Goal: Transaction & Acquisition: Purchase product/service

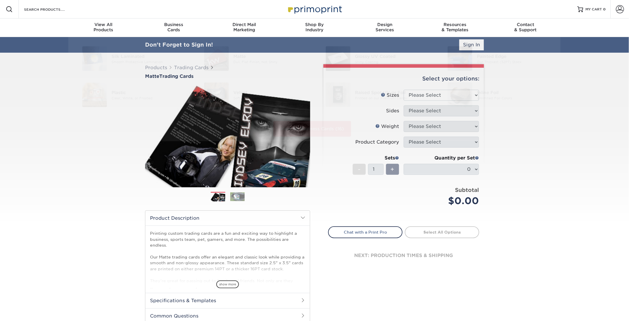
click at [562, 184] on div "Products Trading Cards Matte Trading Cards" at bounding box center [314, 207] width 629 height 309
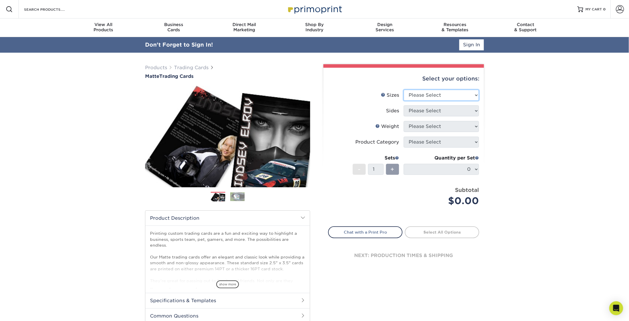
click at [446, 94] on select "Please Select 2.5" x 3.5"" at bounding box center [441, 95] width 75 height 11
select select "2.50x3.50"
click at [404, 90] on select "Please Select 2.5" x 3.5"" at bounding box center [441, 95] width 75 height 11
click at [438, 111] on select "Please Select Print Both Sides Print Front Only" at bounding box center [441, 110] width 75 height 11
select select "13abbda7-1d64-4f25-8bb2-c179b224825d"
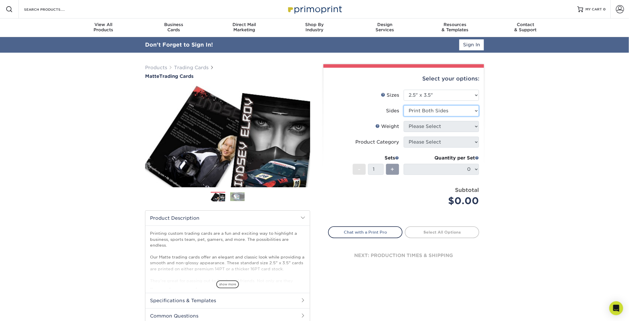
click at [404, 105] on select "Please Select Print Both Sides Print Front Only" at bounding box center [441, 110] width 75 height 11
click at [435, 127] on select "Please Select 16PT 14PT" at bounding box center [441, 126] width 75 height 11
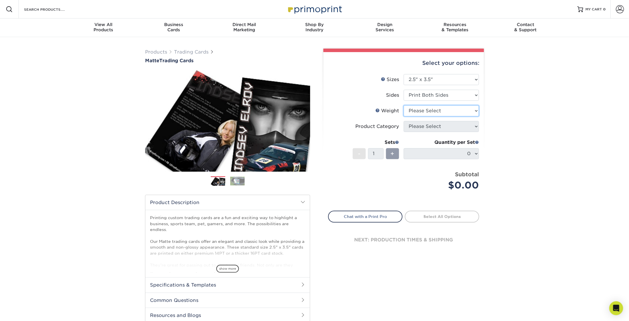
select select "16PT"
click at [404, 105] on select "Please Select 16PT 14PT" at bounding box center [441, 110] width 75 height 11
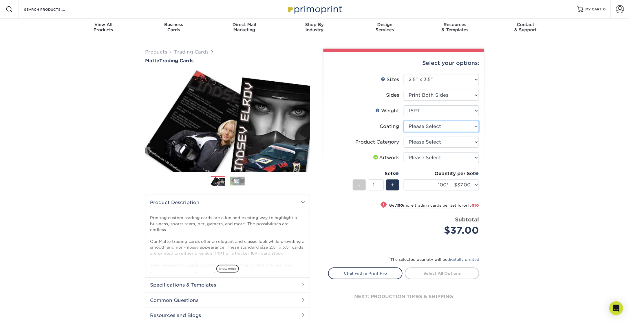
click at [435, 128] on select at bounding box center [441, 126] width 75 height 11
select select "121bb7b5-3b4d-429f-bd8d-bbf80e953313"
click at [404, 121] on select at bounding box center [441, 126] width 75 height 11
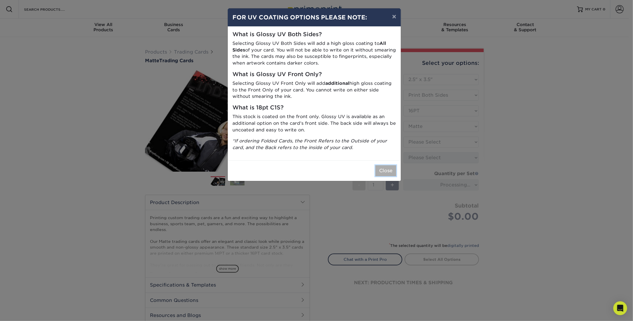
click at [387, 171] on button "Close" at bounding box center [385, 170] width 21 height 11
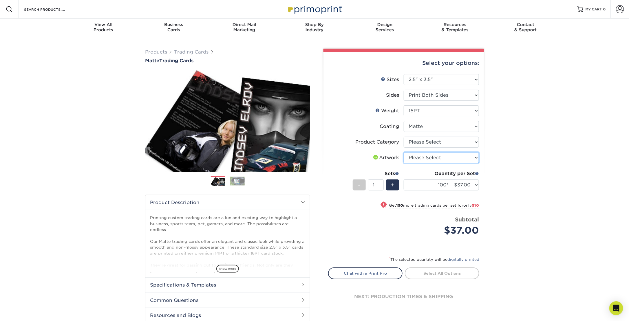
click at [439, 160] on select "Please Select I will upload files I need a design - $100" at bounding box center [441, 157] width 75 height 11
select select "upload"
click at [404, 152] on select "Please Select I will upload files I need a design - $100" at bounding box center [441, 157] width 75 height 11
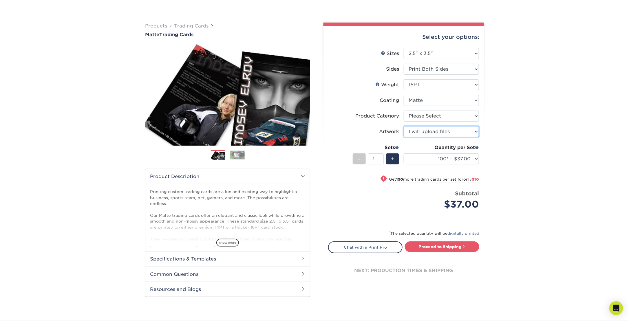
scroll to position [58, 0]
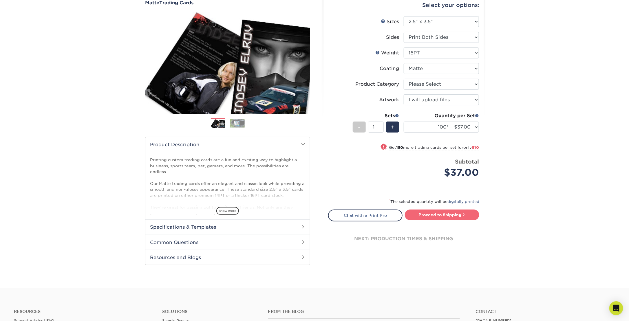
click at [438, 213] on link "Proceed to Shipping" at bounding box center [442, 215] width 74 height 10
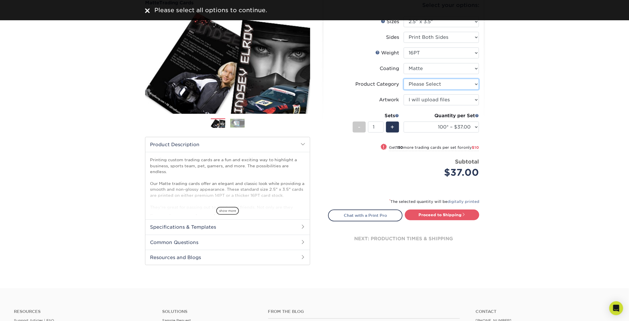
click at [444, 85] on select "Please Select Trading Cards" at bounding box center [441, 84] width 75 height 11
select select "c2f9bce9-36c2-409d-b101-c29d9d031e18"
click at [404, 79] on select "Please Select Trading Cards" at bounding box center [441, 84] width 75 height 11
click at [435, 217] on link "Proceed to Shipping" at bounding box center [442, 215] width 74 height 10
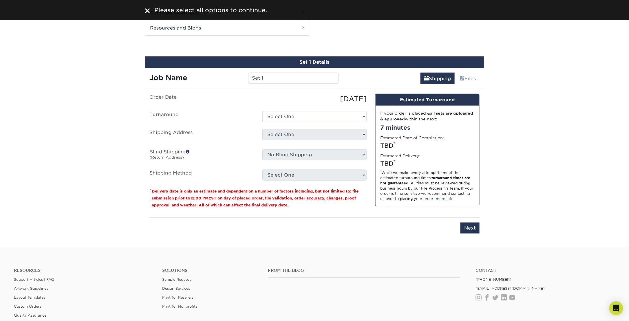
scroll to position [294, 0]
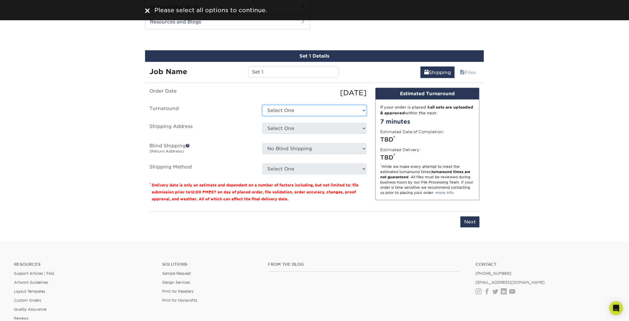
click at [294, 108] on select "Select One 2-4 Business Days 2 Day Next Business Day" at bounding box center [314, 110] width 104 height 11
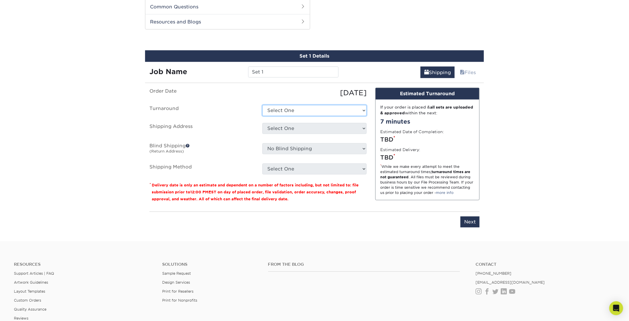
select select "1f58305e-e1e2-4755-8b3f-6b8067891deb"
click at [262, 105] on select "Select One 2-4 Business Days 2 Day Next Business Day" at bounding box center [314, 110] width 104 height 11
click at [291, 127] on select "Select One + Add New Address - Login" at bounding box center [314, 128] width 104 height 11
click at [267, 69] on input "Set 1" at bounding box center [293, 72] width 90 height 11
drag, startPoint x: 267, startPoint y: 69, endPoint x: 241, endPoint y: 68, distance: 25.5
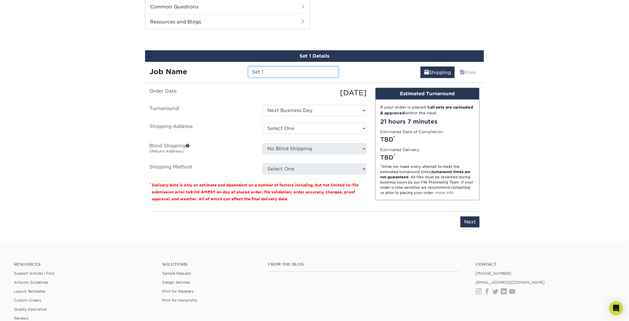
click at [241, 68] on div "Job Name Set 1" at bounding box center [244, 72] width 198 height 11
type input "Zero"
click at [295, 124] on select "Select One + Add New Address - Login" at bounding box center [314, 128] width 104 height 11
select select "newaddress"
click at [262, 123] on select "Select One + Add New Address - Login" at bounding box center [314, 128] width 104 height 11
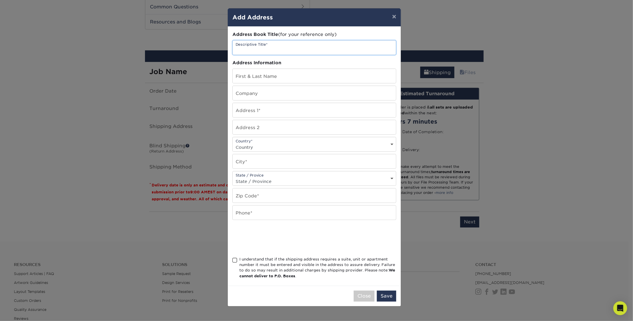
click at [273, 48] on input "text" at bounding box center [314, 48] width 163 height 14
type input "EPRD"
type input "[PERSON_NAME]"
type input "El Paso Roller Derby"
type input "10312 Bush Ln"
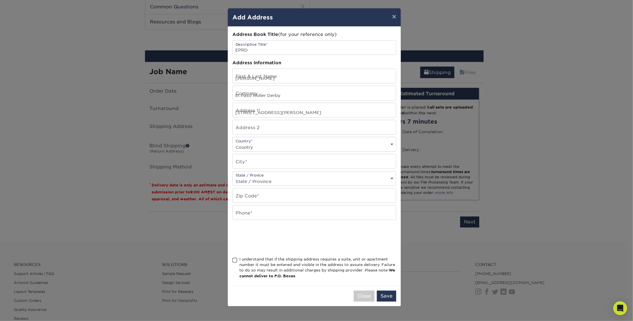
select select "US"
type input "El Paso"
select select "TX"
type input "79925"
type input "2195763852"
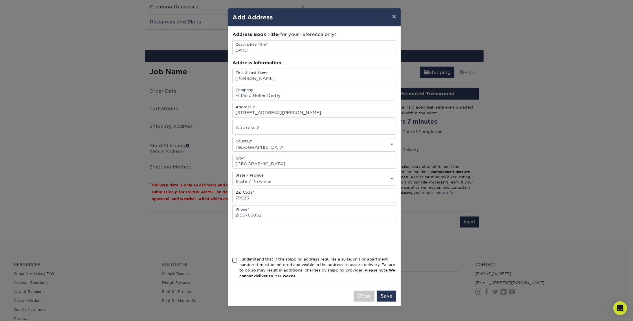
click at [234, 258] on span at bounding box center [234, 261] width 5 height 6
click at [0, 0] on input "I understand that if the shipping address requires a suite, unit or apartment n…" at bounding box center [0, 0] width 0 height 0
click at [388, 295] on button "Save" at bounding box center [386, 296] width 19 height 11
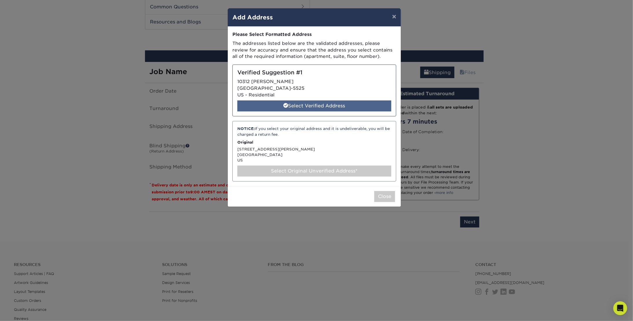
click at [325, 104] on div "Select Verified Address" at bounding box center [314, 105] width 154 height 11
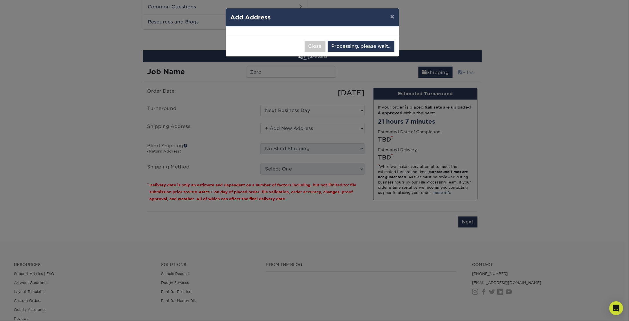
select select "286857"
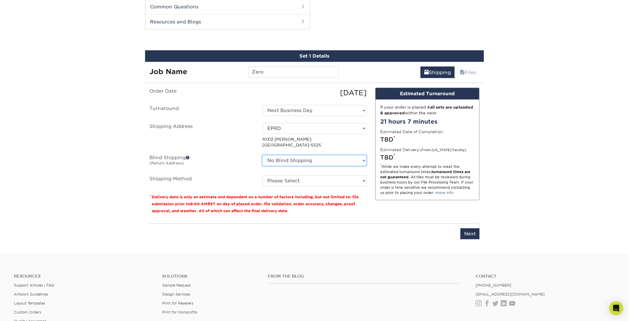
click at [333, 159] on select "No Blind Shipping + Add New Address" at bounding box center [314, 160] width 104 height 11
click at [245, 149] on ul "Order Date 10/10/2025 Turnaround Select One 2-4 Business Days 2 Day Next Busine…" at bounding box center [257, 137] width 217 height 99
click at [305, 180] on select "Please Select 3 Day Shipping Service (+$17.83) Ground Shipping (+$18.04) 2 Day …" at bounding box center [314, 180] width 104 height 11
select select "02"
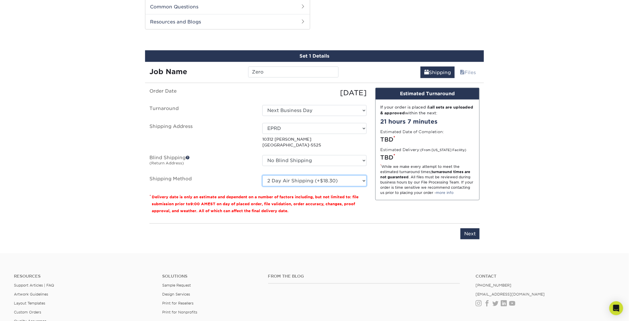
click at [262, 175] on select "Please Select 3 Day Shipping Service (+$17.83) Ground Shipping (+$18.04) 2 Day …" at bounding box center [314, 180] width 104 height 11
click at [467, 234] on input "Next" at bounding box center [469, 233] width 19 height 11
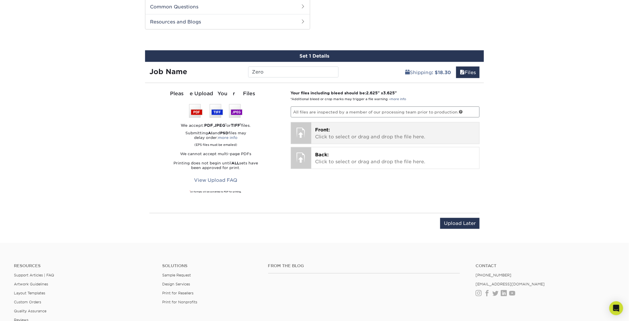
click at [314, 133] on div "Front: Click to select or drag and drop the file here. Choose file" at bounding box center [395, 132] width 168 height 21
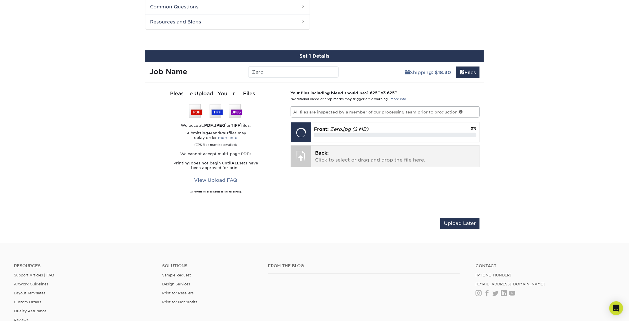
click at [330, 158] on p "Back: Click to select or drag and drop the file here." at bounding box center [395, 157] width 160 height 14
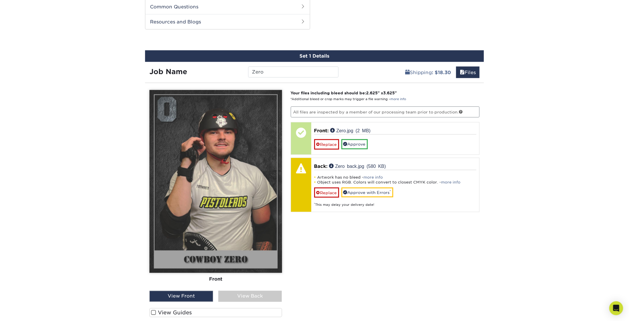
click at [208, 292] on div "View Front" at bounding box center [181, 296] width 64 height 11
click at [236, 293] on div "View Back" at bounding box center [250, 296] width 64 height 11
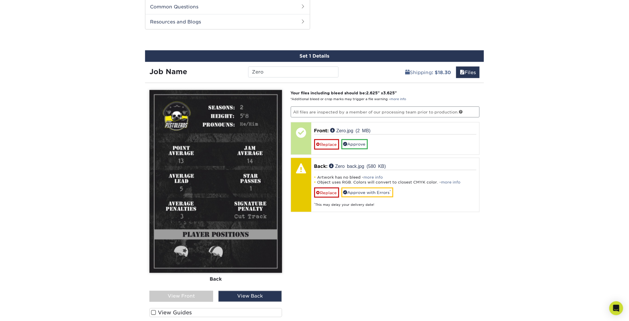
click at [213, 293] on div "View Front View Back" at bounding box center [215, 296] width 133 height 11
click at [203, 294] on div "View Front" at bounding box center [181, 296] width 64 height 11
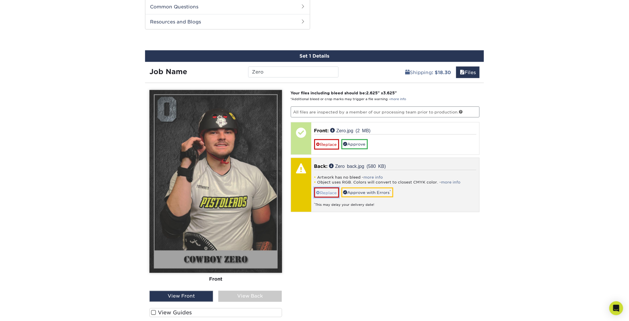
click at [332, 192] on link "Replace" at bounding box center [326, 193] width 25 height 10
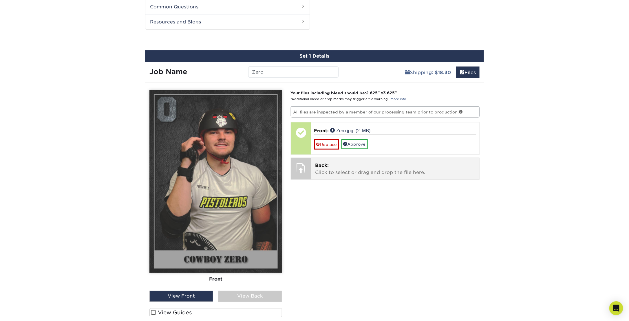
click at [338, 166] on p "Back: Click to select or drag and drop the file here." at bounding box center [395, 169] width 160 height 14
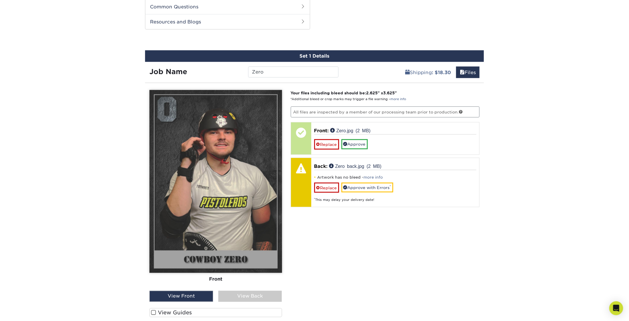
click at [262, 297] on div "View Back" at bounding box center [250, 296] width 64 height 11
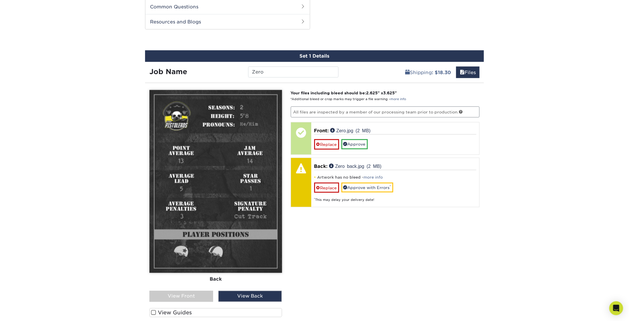
click at [193, 297] on div "View Front" at bounding box center [181, 296] width 64 height 11
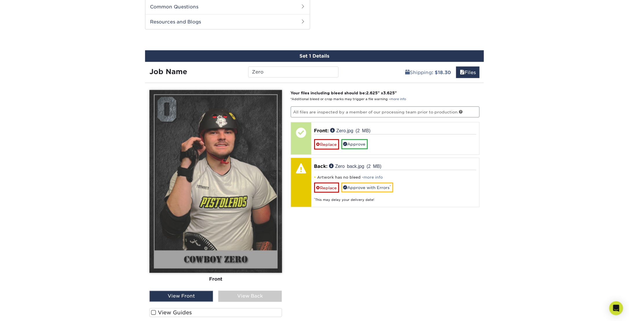
click at [233, 295] on div "View Back" at bounding box center [250, 296] width 64 height 11
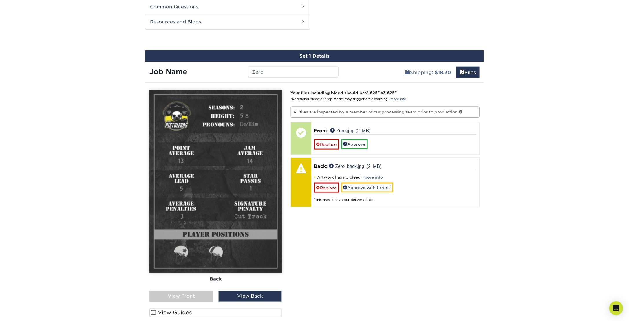
click at [204, 293] on div "View Front" at bounding box center [181, 296] width 64 height 11
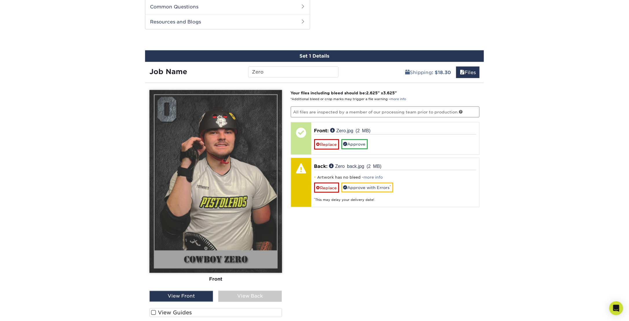
click at [235, 293] on div "View Back" at bounding box center [250, 296] width 64 height 11
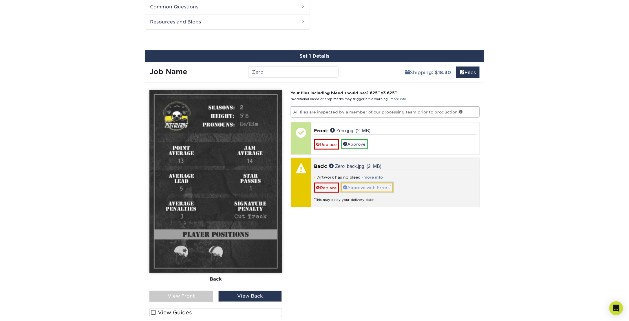
click at [392, 183] on link "Approve with Errors *" at bounding box center [367, 188] width 52 height 10
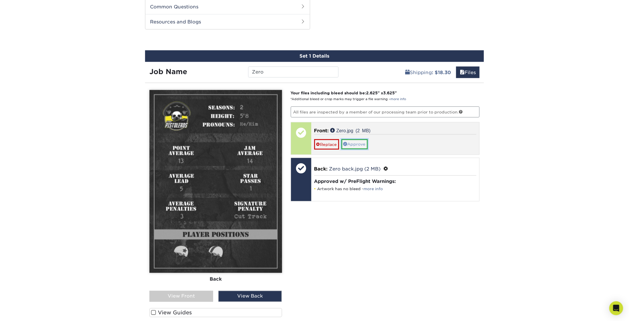
click at [367, 142] on link "Approve" at bounding box center [354, 144] width 26 height 10
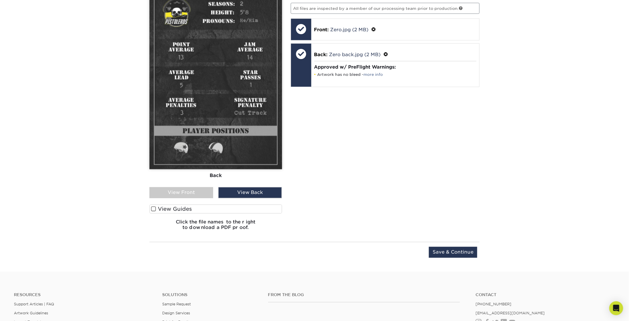
scroll to position [409, 0]
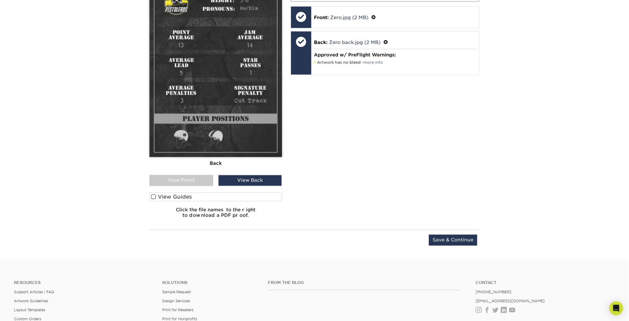
click at [151, 195] on span at bounding box center [153, 197] width 5 height 6
click at [0, 0] on input "View Guides" at bounding box center [0, 0] width 0 height 0
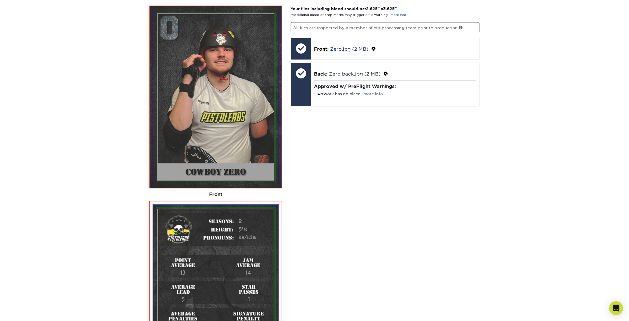
scroll to position [373, 0]
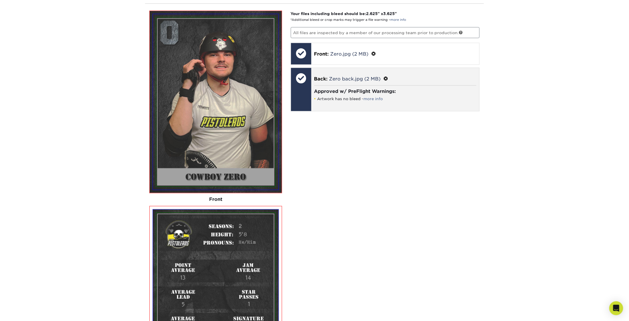
click at [386, 76] on span at bounding box center [386, 79] width 5 height 6
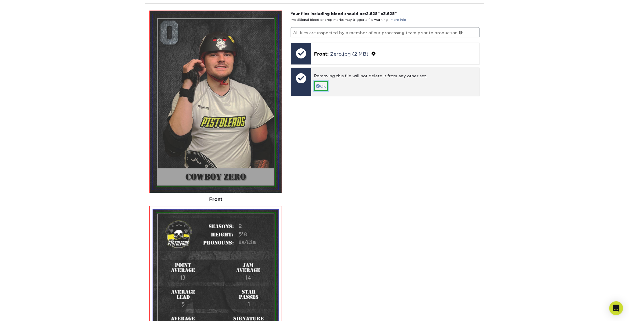
click at [325, 83] on link "Ok" at bounding box center [321, 86] width 14 height 10
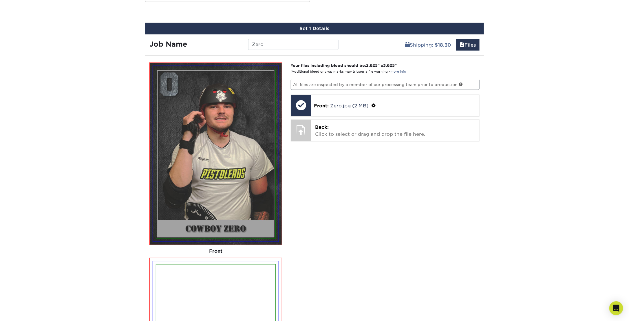
scroll to position [315, 0]
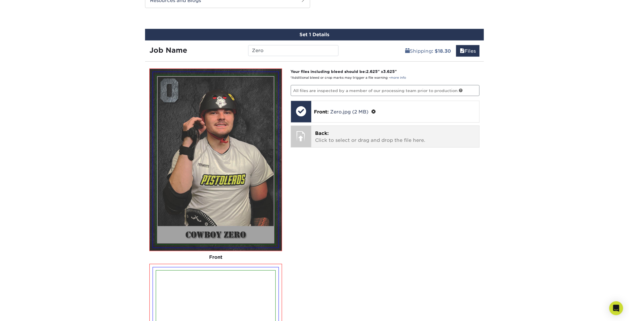
click at [311, 132] on div at bounding box center [301, 136] width 20 height 20
click at [302, 134] on div at bounding box center [301, 136] width 20 height 20
click at [323, 134] on p "Back: Click to select or drag and drop the file here." at bounding box center [395, 137] width 160 height 14
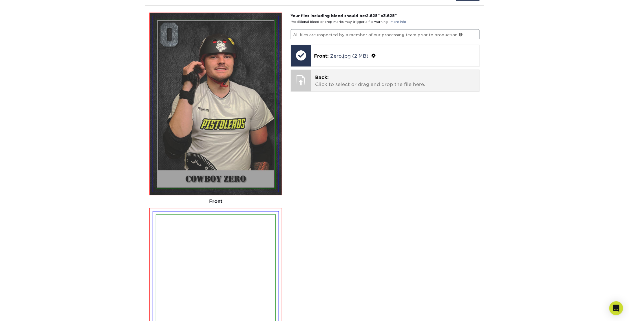
scroll to position [373, 0]
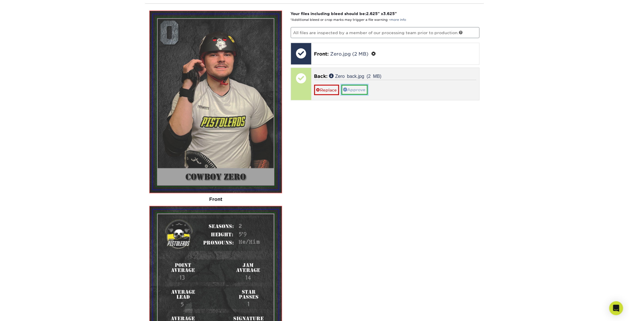
click at [361, 91] on link "Approve" at bounding box center [354, 90] width 26 height 10
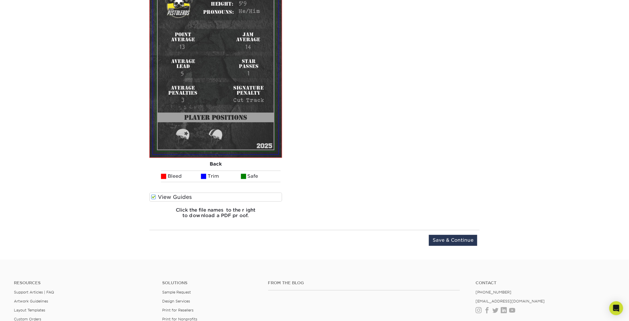
scroll to position [604, 0]
click at [463, 236] on input "Save & Continue" at bounding box center [453, 239] width 48 height 11
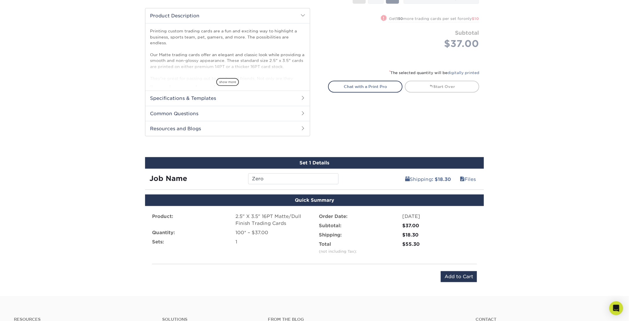
scroll to position [213, 0]
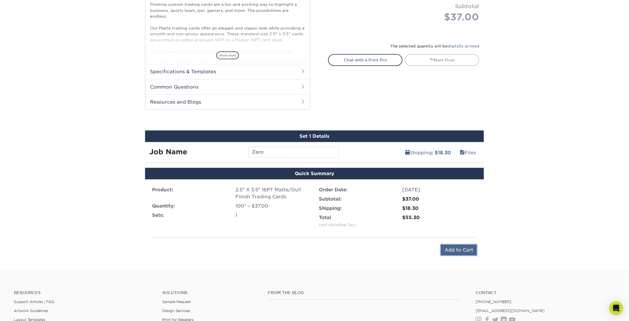
click at [453, 250] on input "Add to Cart" at bounding box center [459, 250] width 36 height 11
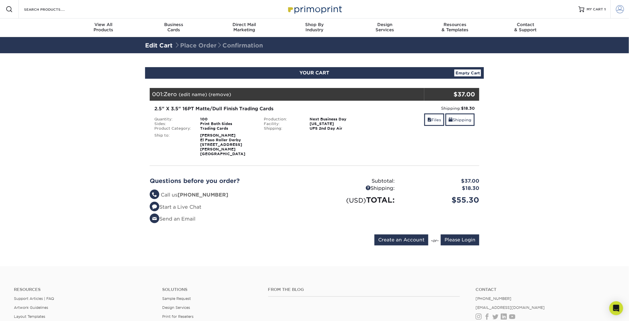
click at [620, 10] on span at bounding box center [620, 9] width 8 height 8
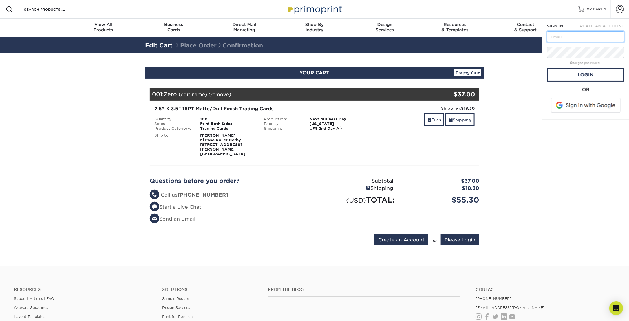
click at [580, 34] on input "text" at bounding box center [585, 36] width 77 height 11
click at [535, 53] on section "YOUR CART Empty Cart Your Cart is Empty Account Login Create Account Contact Us…" at bounding box center [314, 159] width 629 height 213
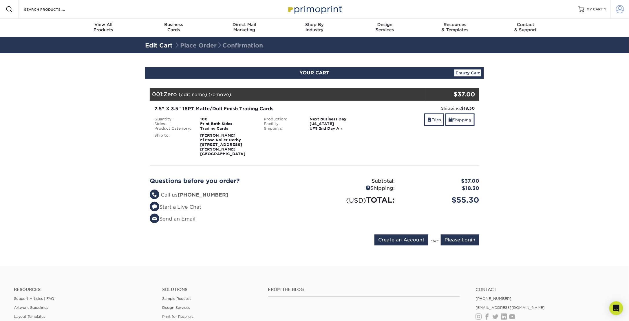
click at [620, 8] on span at bounding box center [620, 9] width 8 height 8
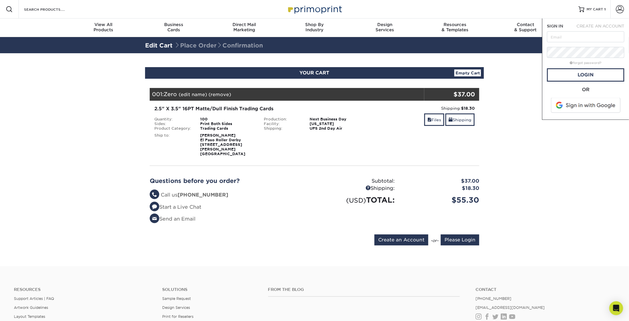
click at [506, 109] on section "YOUR CART Empty Cart Your Cart is Empty Account Login Create Account Contact Us…" at bounding box center [314, 159] width 629 height 213
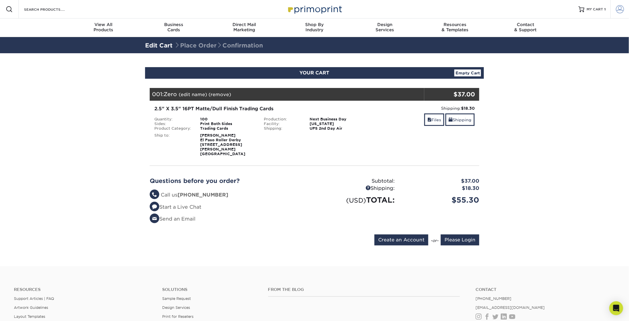
click at [620, 7] on span at bounding box center [620, 9] width 8 height 8
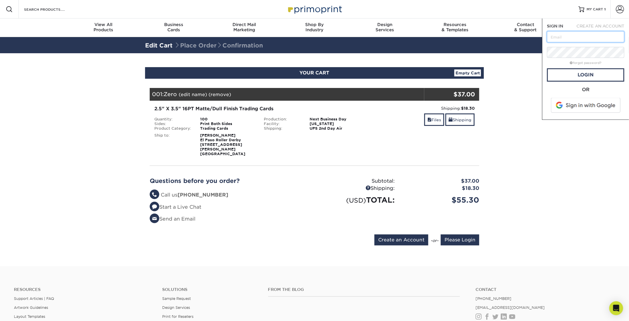
click at [577, 36] on input "text" at bounding box center [585, 36] width 77 height 11
type input "eprdleagueoperations@gmail.com"
click at [609, 35] on input "eprdleagueoperations@gmail.com" at bounding box center [585, 36] width 77 height 11
click at [616, 36] on input "eprdleagueoperations@gmail.com" at bounding box center [585, 36] width 77 height 11
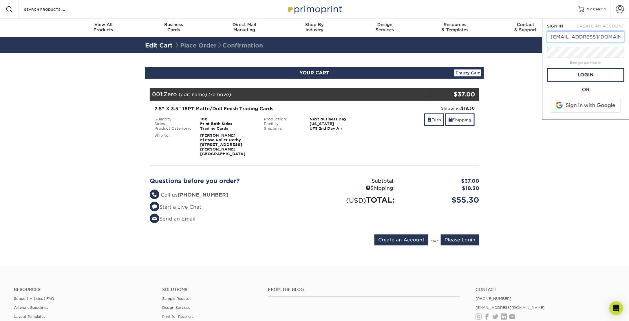
click at [616, 36] on input "eprdleagueoperations@gmail.com" at bounding box center [585, 36] width 77 height 11
click at [599, 36] on input "text" at bounding box center [585, 36] width 77 height 11
click at [584, 35] on input "text" at bounding box center [585, 36] width 77 height 11
click at [576, 101] on span at bounding box center [586, 105] width 74 height 15
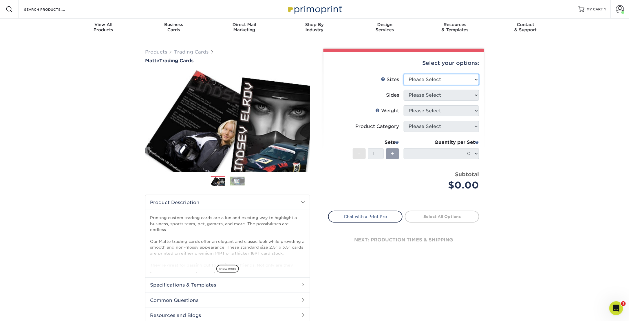
click at [446, 82] on select "Please Select 2.5" x 3.5"" at bounding box center [441, 79] width 75 height 11
select select "2.50x3.50"
click at [404, 74] on select "Please Select 2.5" x 3.5"" at bounding box center [441, 79] width 75 height 11
click at [443, 97] on select "Please Select Print Both Sides Print Front Only" at bounding box center [441, 95] width 75 height 11
select select "13abbda7-1d64-4f25-8bb2-c179b224825d"
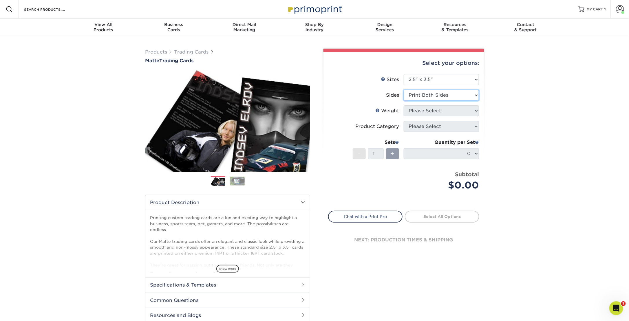
click at [404, 90] on select "Please Select Print Both Sides Print Front Only" at bounding box center [441, 95] width 75 height 11
click at [441, 109] on select "Please Select 16PT 14PT" at bounding box center [441, 110] width 75 height 11
select select "16PT"
click at [404, 105] on select "Please Select 16PT 14PT" at bounding box center [441, 110] width 75 height 11
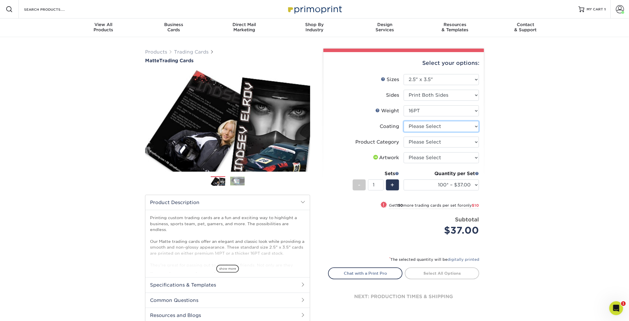
click at [435, 126] on select at bounding box center [441, 126] width 75 height 11
select select "121bb7b5-3b4d-429f-bd8d-bbf80e953313"
click at [404, 121] on select at bounding box center [441, 126] width 75 height 11
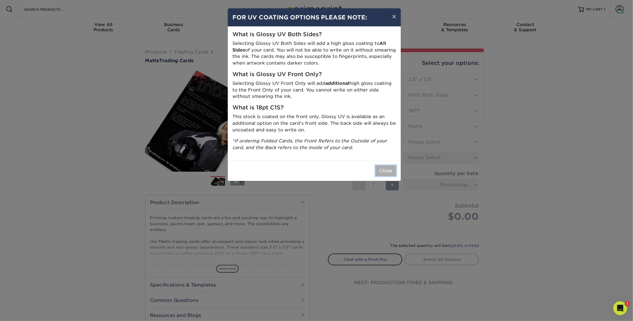
click at [392, 170] on button "Close" at bounding box center [385, 170] width 21 height 11
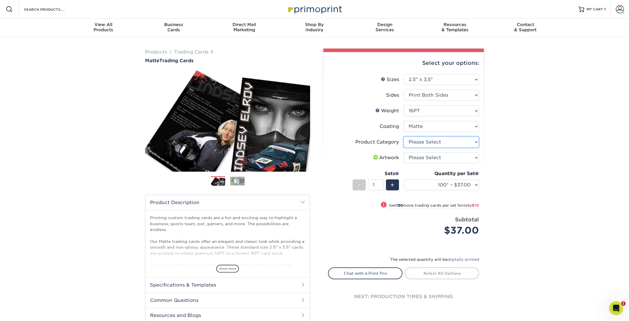
click at [439, 141] on select "Please Select Trading Cards" at bounding box center [441, 142] width 75 height 11
select select "c2f9bce9-36c2-409d-b101-c29d9d031e18"
click at [404, 137] on select "Please Select Trading Cards" at bounding box center [441, 142] width 75 height 11
click at [433, 156] on select "Please Select I will upload files I need a design - $100" at bounding box center [441, 157] width 75 height 11
select select "upload"
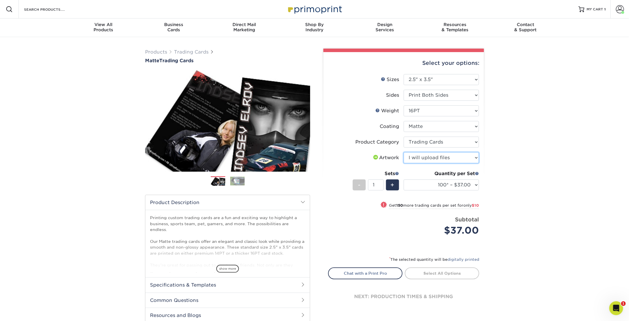
click at [404, 152] on select "Please Select I will upload files I need a design - $100" at bounding box center [441, 157] width 75 height 11
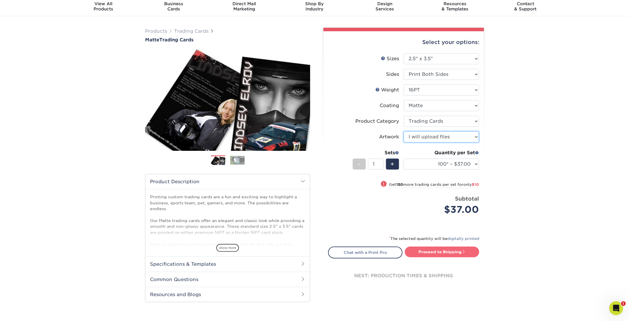
scroll to position [29, 0]
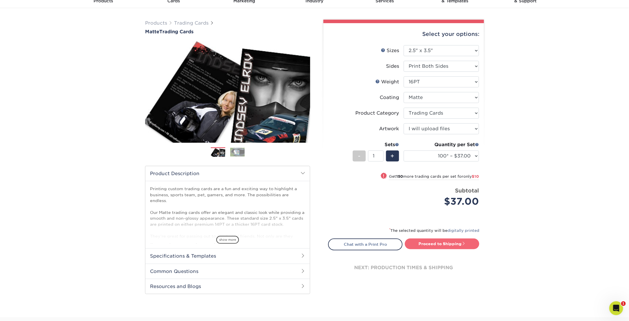
click at [444, 242] on link "Proceed to Shipping" at bounding box center [442, 244] width 74 height 10
type input "Set 1"
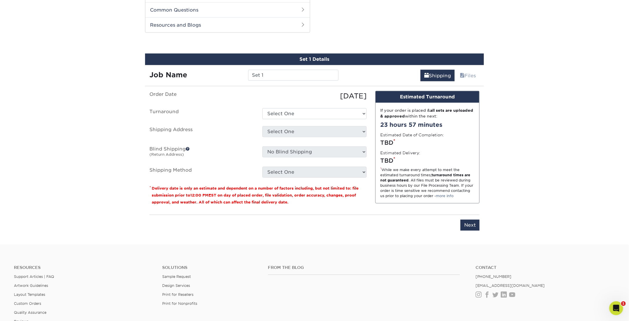
scroll to position [294, 0]
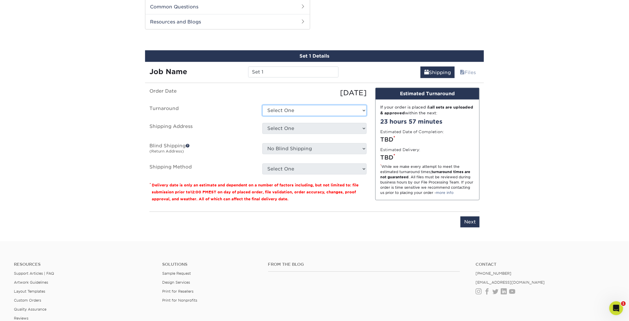
click at [338, 106] on select "Select One 2-4 Business Days 2 Day Next Business Day" at bounding box center [314, 110] width 104 height 11
select select "1f58305e-e1e2-4755-8b3f-6b8067891deb"
click at [262, 105] on select "Select One 2-4 Business Days 2 Day Next Business Day" at bounding box center [314, 110] width 104 height 11
click at [277, 67] on input "Set 1" at bounding box center [293, 72] width 90 height 11
drag, startPoint x: 274, startPoint y: 71, endPoint x: 244, endPoint y: 69, distance: 30.8
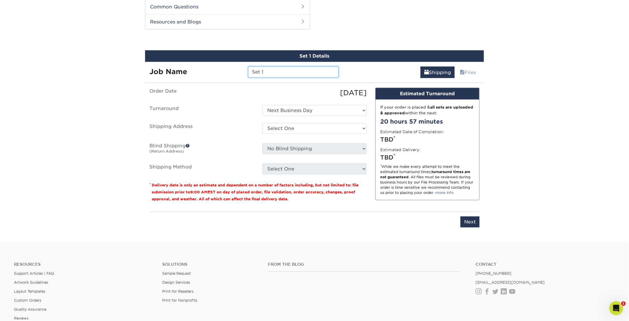
click at [244, 69] on div "Set 1" at bounding box center [293, 72] width 99 height 11
type input "Trauma"
click at [317, 124] on select "Select One EPRD EPRD EPRD Player Cards + Add New Address" at bounding box center [314, 128] width 104 height 11
select select "280928"
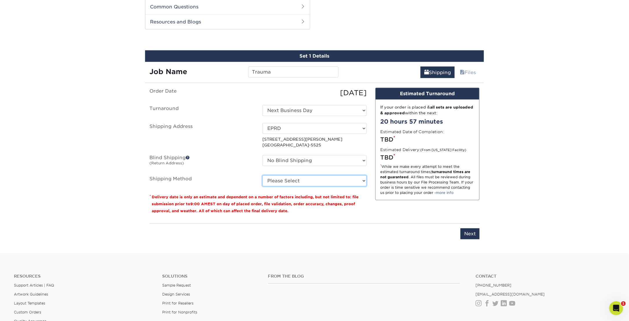
click at [319, 179] on select "Please Select 3 Day Shipping Service (+$17.83) Ground Shipping (+$18.04) 2 Day …" at bounding box center [314, 180] width 104 height 11
select select "02"
click at [262, 175] on select "Please Select 3 Day Shipping Service (+$17.83) Ground Shipping (+$18.04) 2 Day …" at bounding box center [314, 180] width 104 height 11
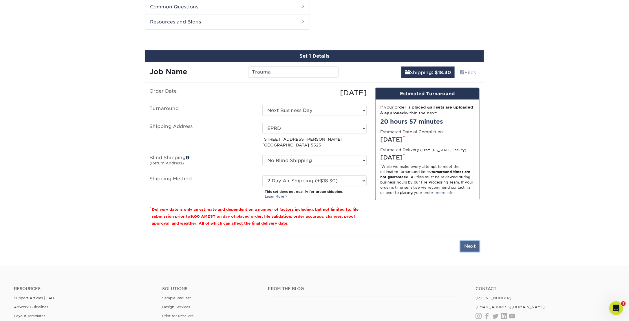
click at [468, 244] on input "Next" at bounding box center [469, 246] width 19 height 11
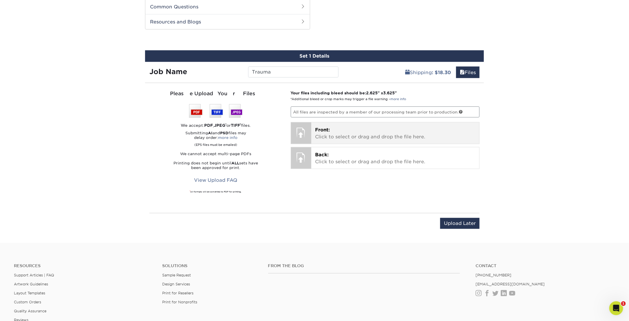
click at [335, 127] on p "Front: Click to select or drag and drop the file here." at bounding box center [395, 134] width 160 height 14
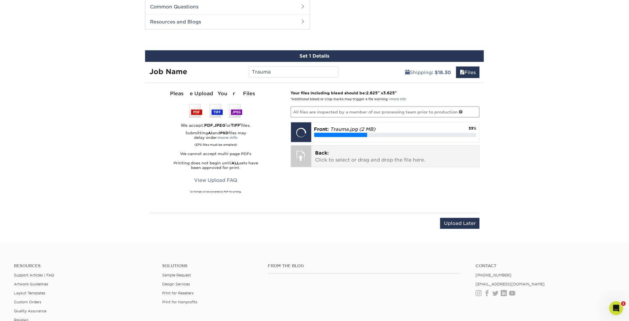
click at [375, 158] on p "Back: Click to select or drag and drop the file here." at bounding box center [395, 157] width 160 height 14
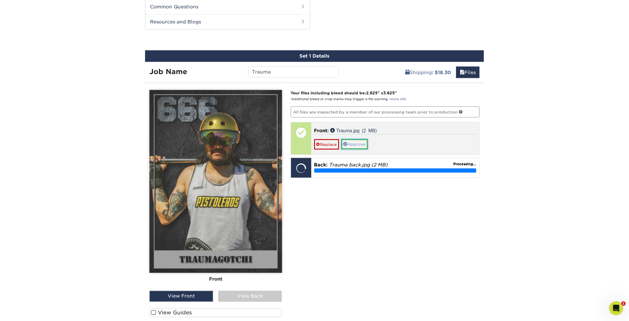
click at [358, 142] on link "Approve" at bounding box center [354, 144] width 26 height 10
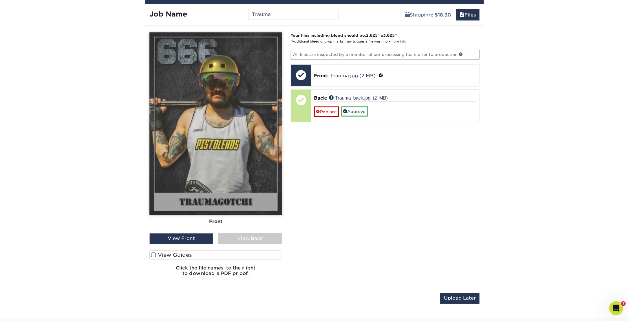
scroll to position [351, 0]
click at [278, 236] on div "View Back" at bounding box center [250, 238] width 64 height 11
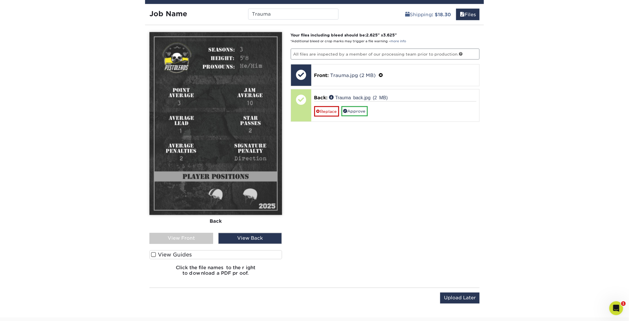
click at [201, 233] on div "View Front" at bounding box center [181, 238] width 64 height 11
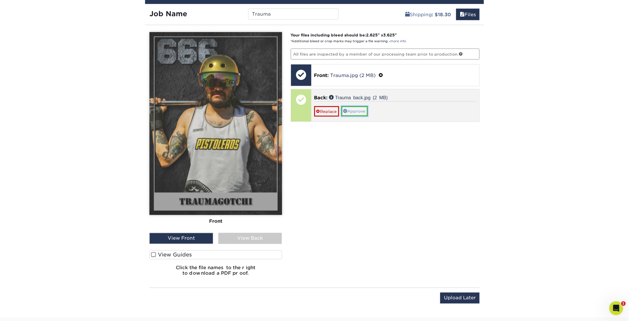
click at [361, 106] on link "Approve" at bounding box center [354, 111] width 26 height 10
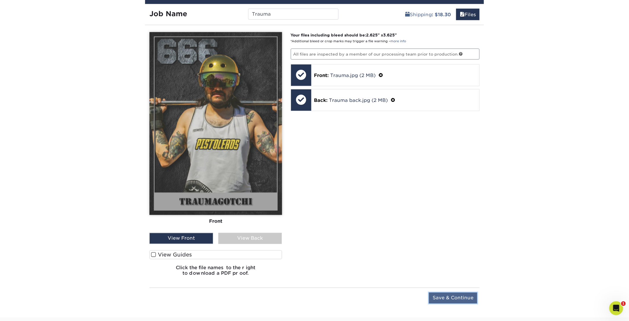
click at [454, 294] on input "Save & Continue" at bounding box center [453, 298] width 48 height 11
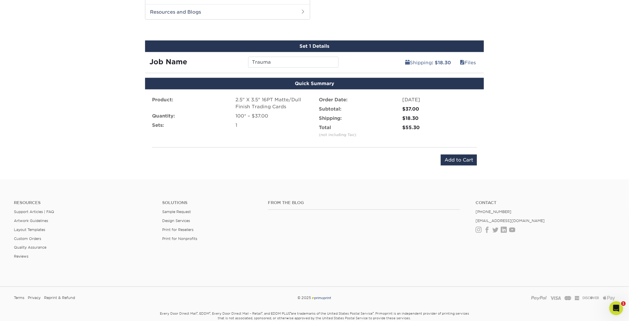
scroll to position [271, 0]
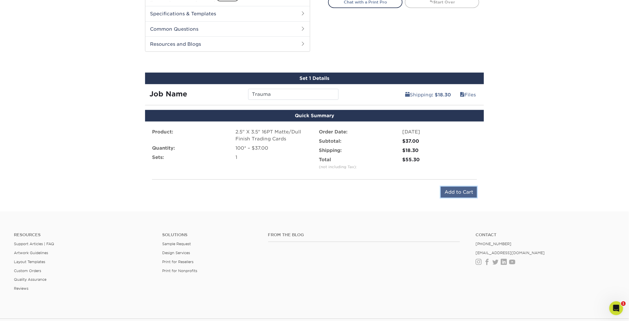
click at [452, 189] on input "Add to Cart" at bounding box center [459, 192] width 36 height 11
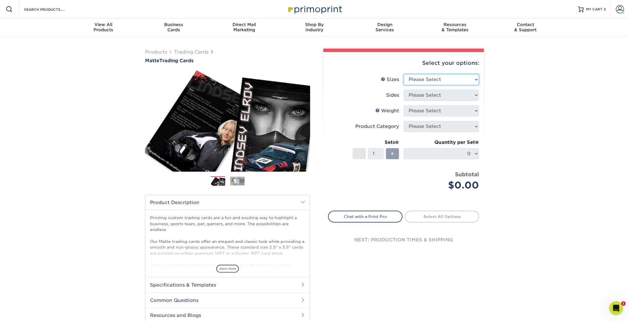
click at [438, 80] on select "Please Select 2.5" x 3.5"" at bounding box center [441, 79] width 75 height 11
select select "2.50x3.50"
click at [404, 74] on select "Please Select 2.5" x 3.5"" at bounding box center [441, 79] width 75 height 11
click at [436, 97] on select "Please Select Print Both Sides Print Front Only" at bounding box center [441, 95] width 75 height 11
select select "13abbda7-1d64-4f25-8bb2-c179b224825d"
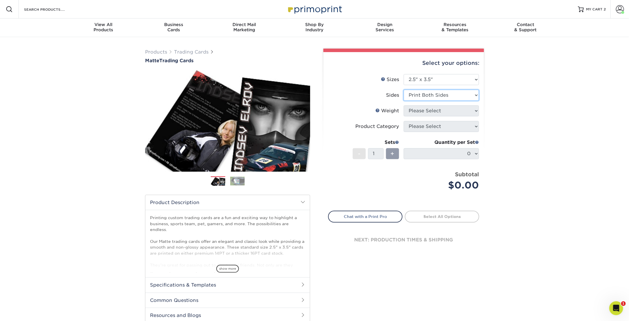
click at [404, 90] on select "Please Select Print Both Sides Print Front Only" at bounding box center [441, 95] width 75 height 11
click at [437, 109] on select "Please Select 16PT 14PT" at bounding box center [441, 110] width 75 height 11
select select "16PT"
click at [404, 105] on select "Please Select 16PT 14PT" at bounding box center [441, 110] width 75 height 11
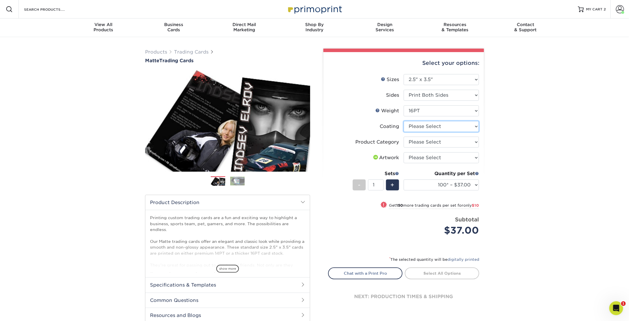
click at [434, 127] on select at bounding box center [441, 126] width 75 height 11
select select "121bb7b5-3b4d-429f-bd8d-bbf80e953313"
click at [404, 121] on select at bounding box center [441, 126] width 75 height 11
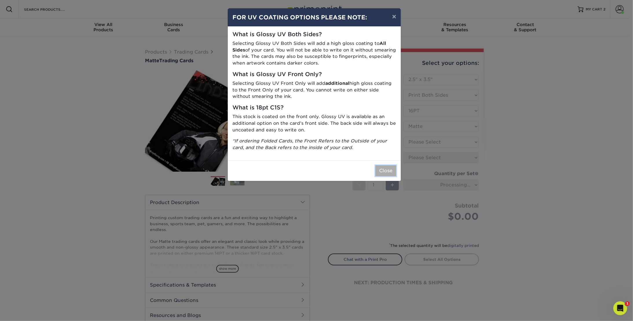
click at [383, 170] on button "Close" at bounding box center [385, 170] width 21 height 11
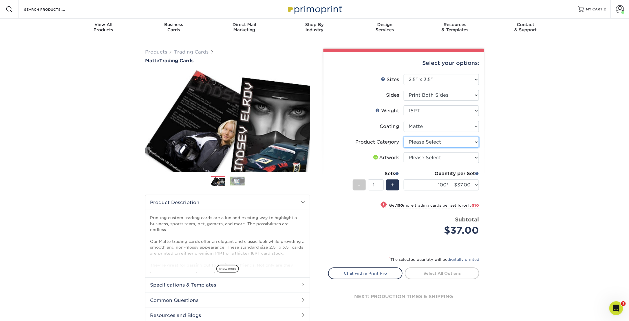
click at [447, 143] on select "Please Select Trading Cards" at bounding box center [441, 142] width 75 height 11
select select "c2f9bce9-36c2-409d-b101-c29d9d031e18"
click at [404, 137] on select "Please Select Trading Cards" at bounding box center [441, 142] width 75 height 11
click at [443, 155] on select "Please Select I will upload files I need a design - $100" at bounding box center [441, 157] width 75 height 11
select select "upload"
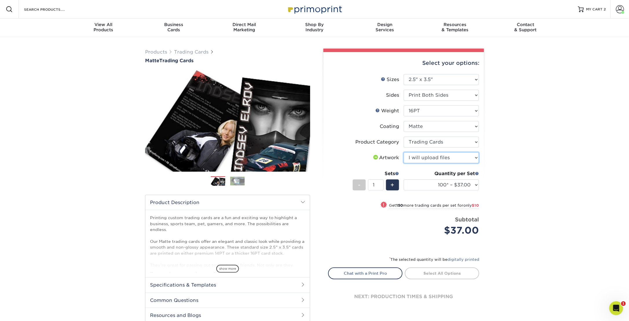
click at [404, 152] on select "Please Select I will upload files I need a design - $100" at bounding box center [441, 157] width 75 height 11
click at [432, 273] on link "Proceed to Shipping" at bounding box center [442, 273] width 74 height 10
type input "Set 1"
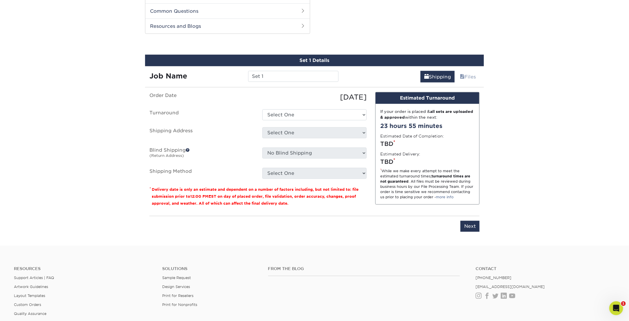
scroll to position [294, 0]
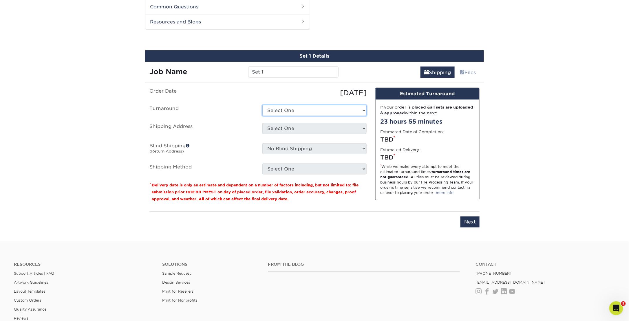
click at [325, 110] on select "Select One 2-4 Business Days 2 Day Next Business Day" at bounding box center [314, 110] width 104 height 11
select select "1f58305e-e1e2-4755-8b3f-6b8067891deb"
click at [262, 105] on select "Select One 2-4 Business Days 2 Day Next Business Day" at bounding box center [314, 110] width 104 height 11
click at [321, 125] on select "Select One EPRD EPRD EPRD Player Cards + Add New Address" at bounding box center [314, 128] width 104 height 11
select select "280928"
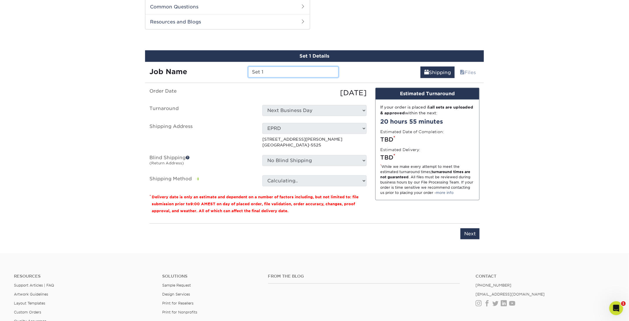
click at [274, 69] on input "Set 1" at bounding box center [293, 72] width 90 height 11
drag, startPoint x: 270, startPoint y: 69, endPoint x: 228, endPoint y: 74, distance: 42.3
click at [228, 74] on div "Job Name Set 1" at bounding box center [244, 72] width 198 height 11
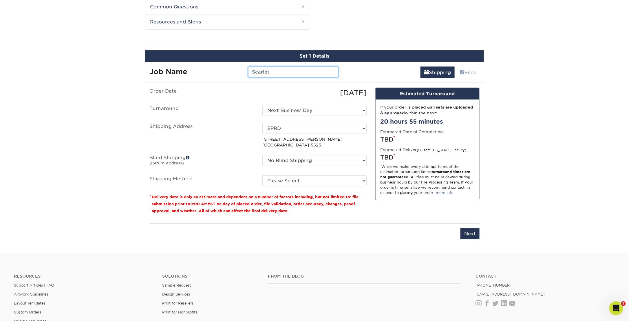
type input "Scarlet"
click at [321, 177] on select "Please Select 3 Day Shipping Service (+$17.83) Ground Shipping (+$18.04) 2 Day …" at bounding box center [314, 180] width 104 height 11
select select "02"
click at [262, 175] on select "Please Select 3 Day Shipping Service (+$17.83) Ground Shipping (+$18.04) 2 Day …" at bounding box center [314, 180] width 104 height 11
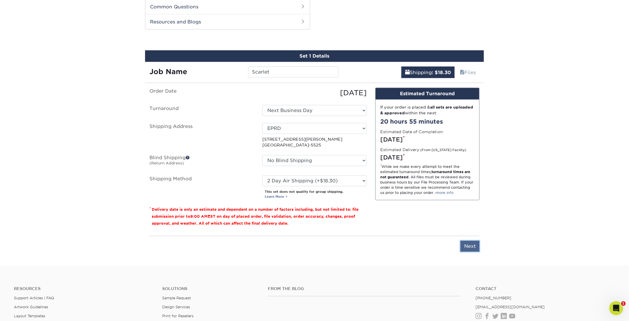
click at [476, 247] on input "Next" at bounding box center [469, 246] width 19 height 11
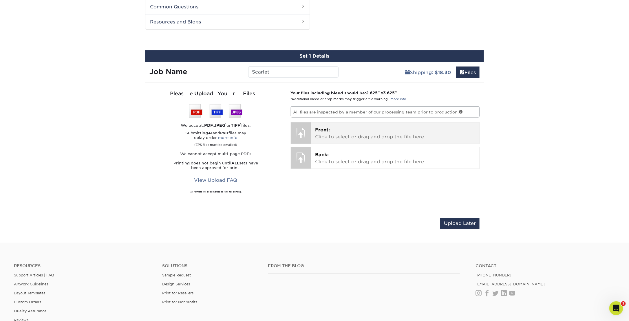
click at [327, 127] on span "Front:" at bounding box center [322, 130] width 15 height 6
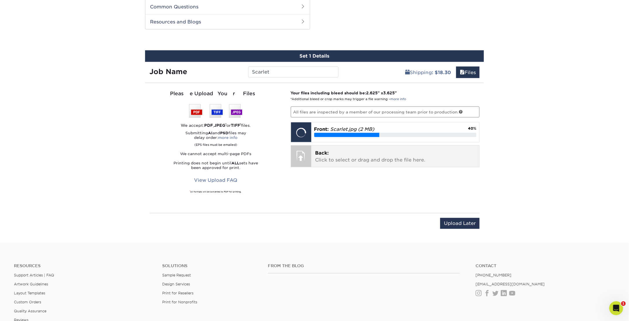
click at [333, 156] on p "Back: Click to select or drag and drop the file here." at bounding box center [395, 157] width 160 height 14
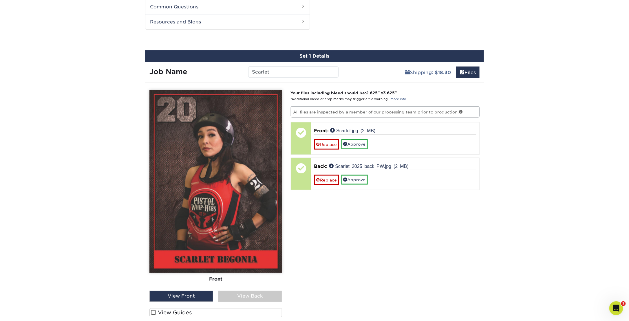
click at [236, 295] on div "View Back" at bounding box center [250, 296] width 64 height 11
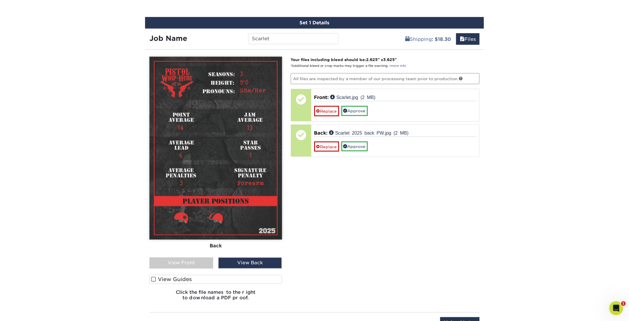
scroll to position [351, 0]
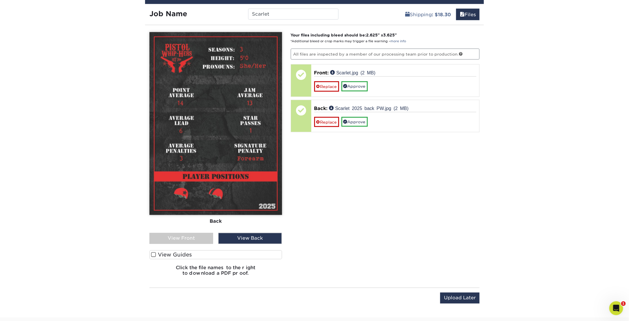
click at [156, 252] on label "View Guides" at bounding box center [215, 254] width 133 height 9
click at [0, 0] on input "View Guides" at bounding box center [0, 0] width 0 height 0
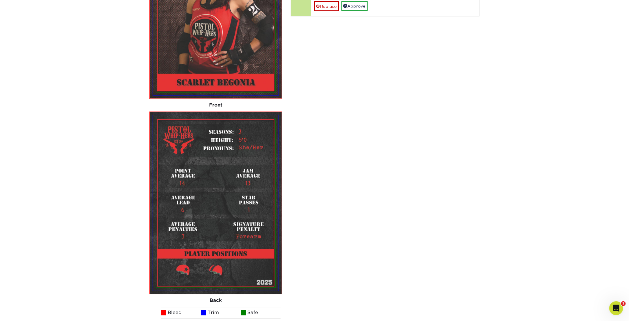
scroll to position [323, 0]
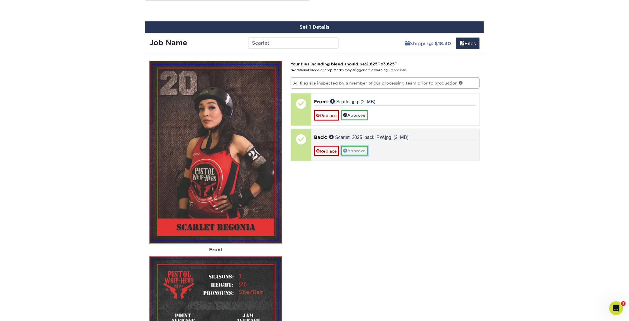
click at [355, 147] on link "Approve" at bounding box center [354, 151] width 26 height 10
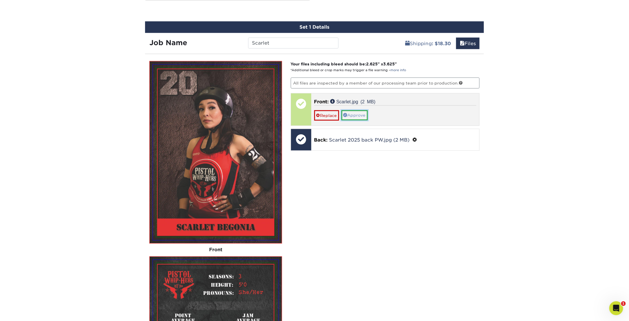
click at [360, 114] on link "Approve" at bounding box center [354, 115] width 26 height 10
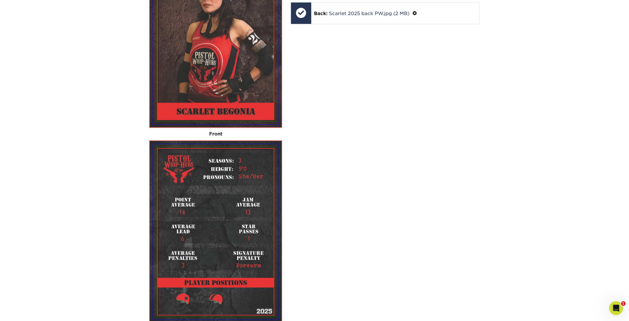
scroll to position [496, 0]
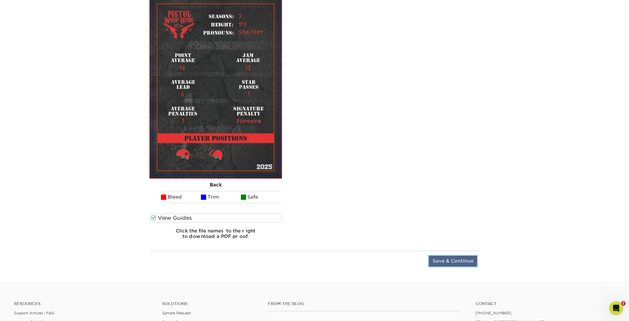
click at [444, 260] on input "Save & Continue" at bounding box center [453, 261] width 48 height 11
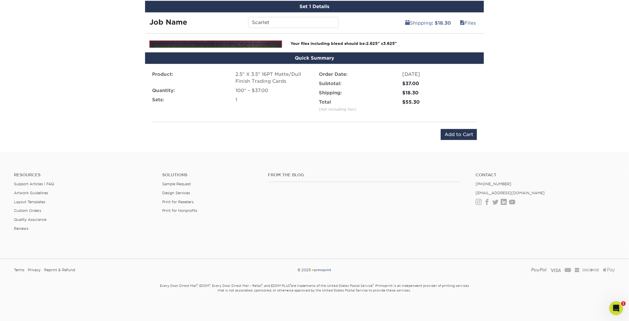
scroll to position [329, 0]
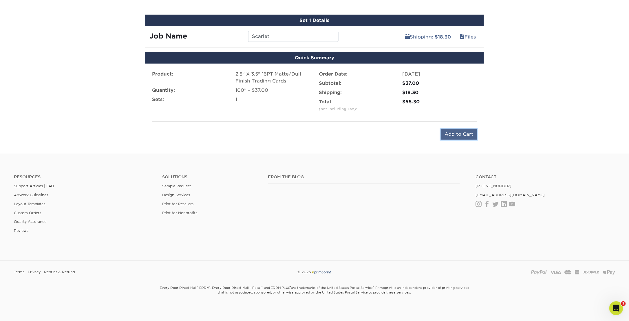
click at [445, 136] on input "Add to Cart" at bounding box center [459, 134] width 36 height 11
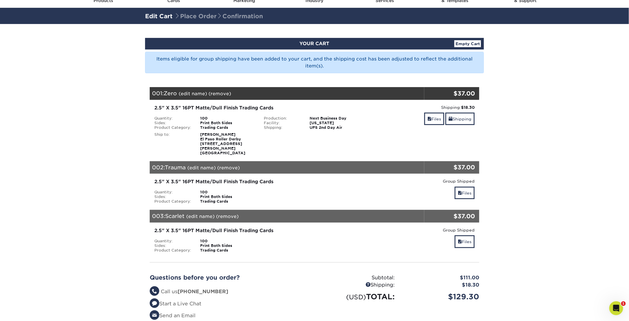
scroll to position [29, 0]
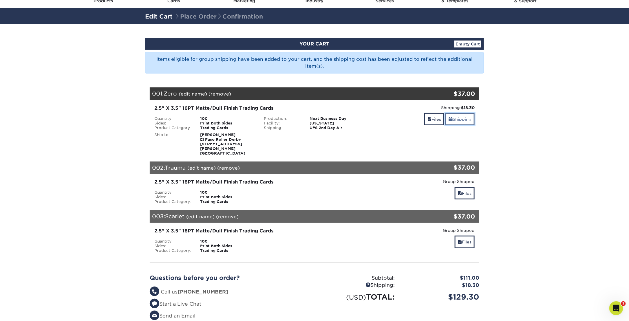
click at [468, 116] on link "Shipping" at bounding box center [459, 119] width 29 height 12
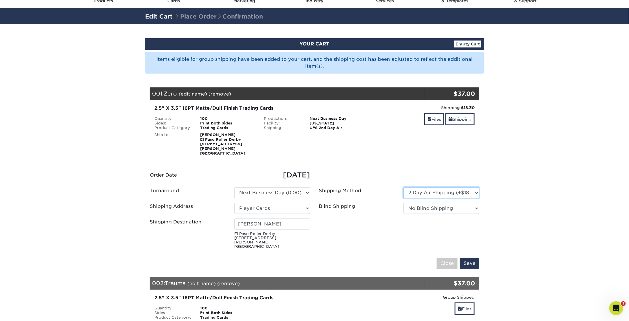
click at [475, 187] on select "Please Select 3 Day Shipping Service (+$17.83) Ground Shipping (+$18.04) 2 Day …" at bounding box center [441, 192] width 76 height 11
select select "01"
click at [403, 187] on select "Please Select 3 Day Shipping Service (+$17.83) Ground Shipping (+$18.04) 2 Day …" at bounding box center [441, 192] width 76 height 11
click at [478, 258] on input "Save" at bounding box center [469, 263] width 19 height 11
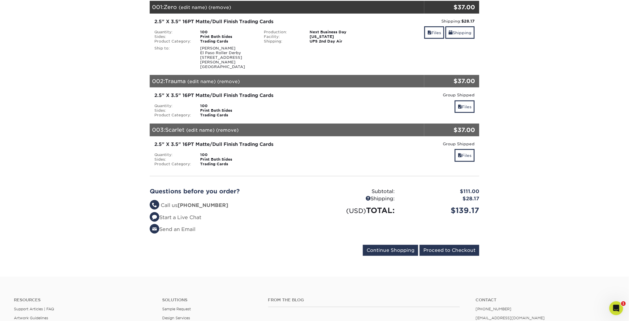
scroll to position [116, 0]
click at [464, 245] on input "Proceed to Checkout" at bounding box center [449, 250] width 60 height 11
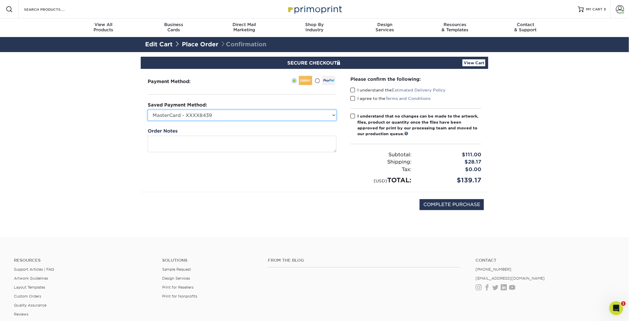
click at [287, 111] on select "MasterCard - XXXX8439 New Credit Card" at bounding box center [242, 115] width 189 height 11
click at [317, 80] on span at bounding box center [317, 81] width 5 height 6
click at [0, 0] on input "radio" at bounding box center [0, 0] width 0 height 0
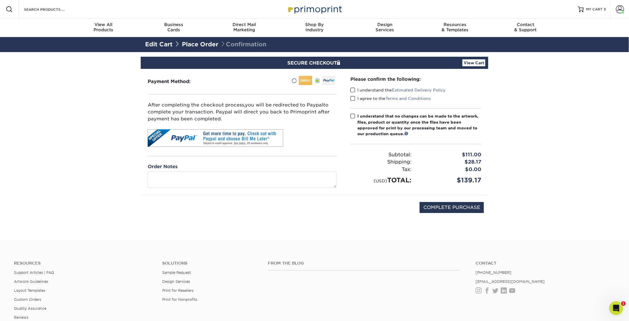
click at [352, 90] on span at bounding box center [352, 90] width 5 height 6
click at [0, 0] on input "I understand the Estimated Delivery Policy" at bounding box center [0, 0] width 0 height 0
click at [352, 98] on span at bounding box center [352, 99] width 5 height 6
click at [0, 0] on input "I agree to the Terms and Conditions" at bounding box center [0, 0] width 0 height 0
click at [355, 120] on label "I understand that no changes can be made to the artwork, files, product or quan…" at bounding box center [415, 125] width 131 height 24
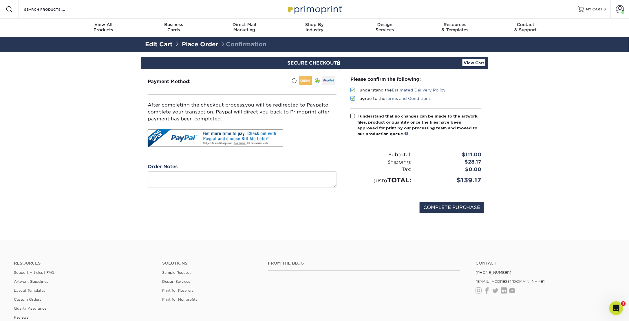
click at [0, 0] on input "I understand that no changes can be made to the artwork, files, product or quan…" at bounding box center [0, 0] width 0 height 0
click at [464, 208] on input "COMPLETE PURCHASE" at bounding box center [451, 207] width 64 height 11
type input "PROCESSING, PLEASE WAIT..."
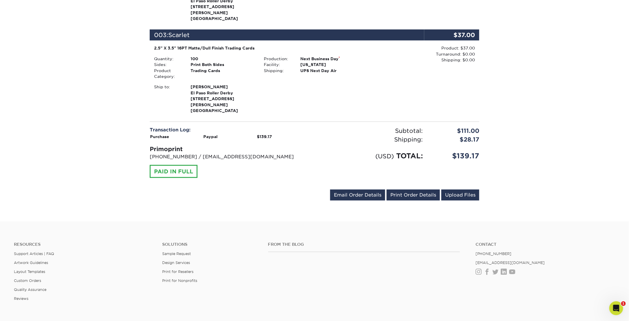
scroll to position [347, 0]
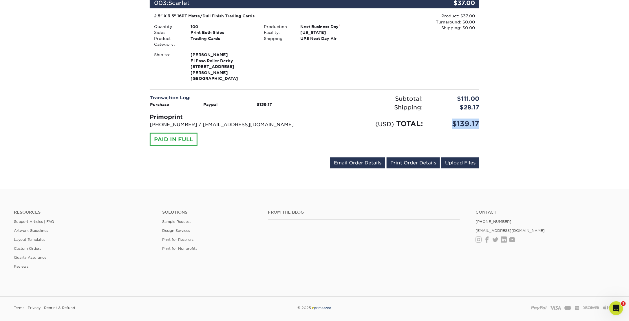
drag, startPoint x: 453, startPoint y: 105, endPoint x: 482, endPoint y: 104, distance: 29.3
click at [482, 119] on div "$139.17" at bounding box center [455, 124] width 56 height 10
copy div "$139.17"
